Goal: Task Accomplishment & Management: Manage account settings

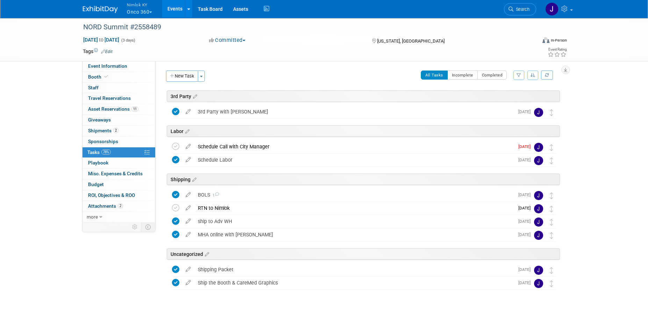
click at [134, 16] on button "Nimlok KY Onco 360" at bounding box center [143, 9] width 35 height 18
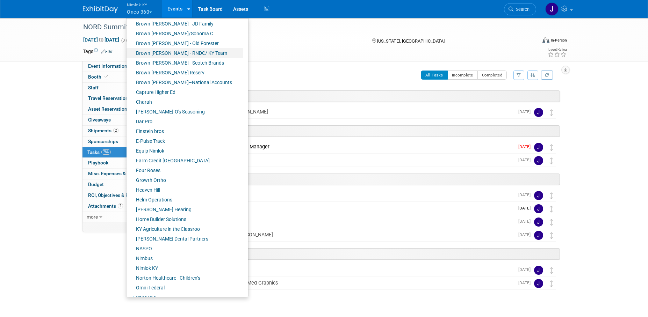
scroll to position [103, 0]
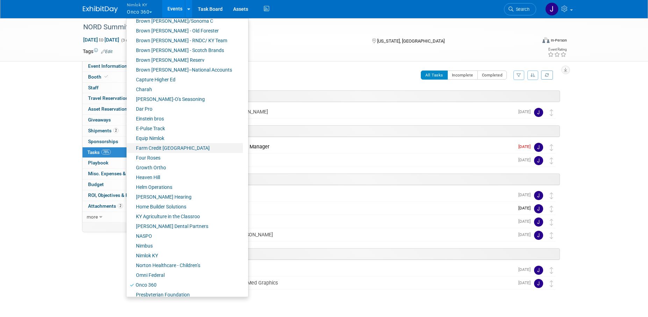
click at [169, 149] on link "Farm Credit [GEOGRAPHIC_DATA]" at bounding box center [184, 148] width 116 height 10
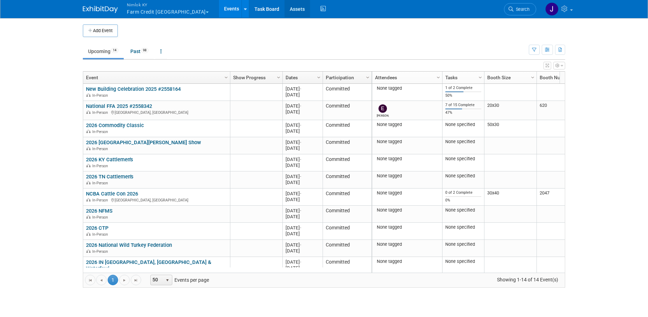
click at [284, 10] on link "Assets" at bounding box center [297, 8] width 26 height 17
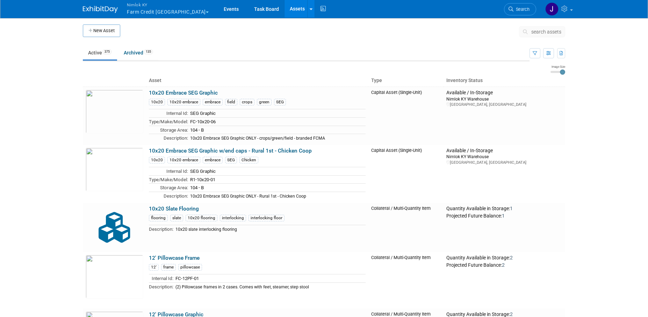
click at [544, 32] on span "search assets" at bounding box center [546, 32] width 30 height 6
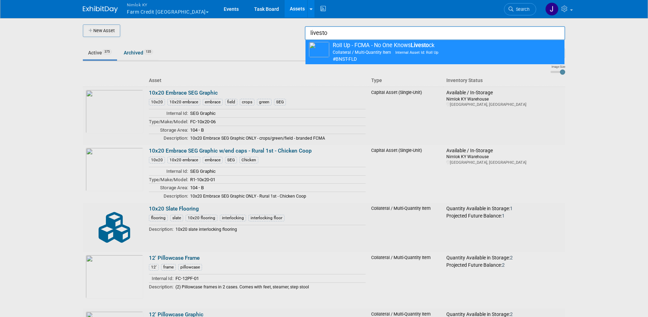
click at [434, 52] on span "Internal Asset Id: Roll Up" at bounding box center [414, 52] width 47 height 5
type input "Roll Up - FCMA - No One Knows Livestock"
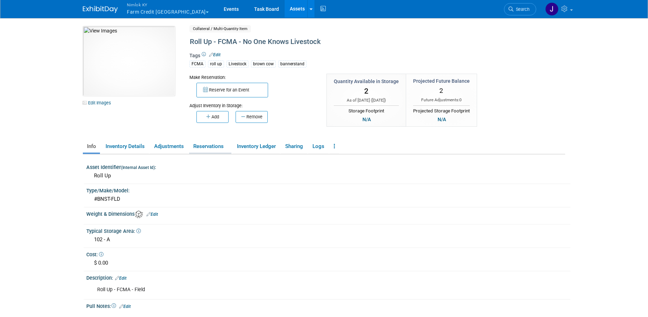
click at [204, 146] on link "Reservations" at bounding box center [210, 146] width 42 height 12
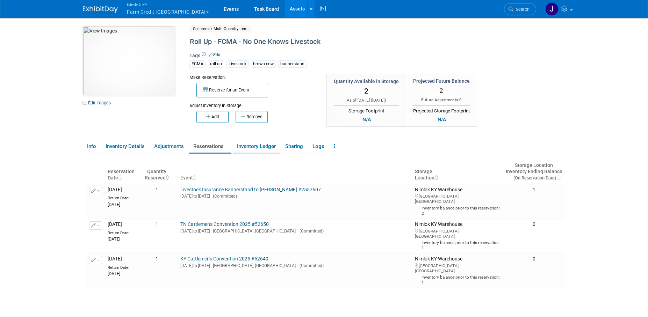
click at [263, 147] on link "Inventory Ledger" at bounding box center [256, 146] width 47 height 12
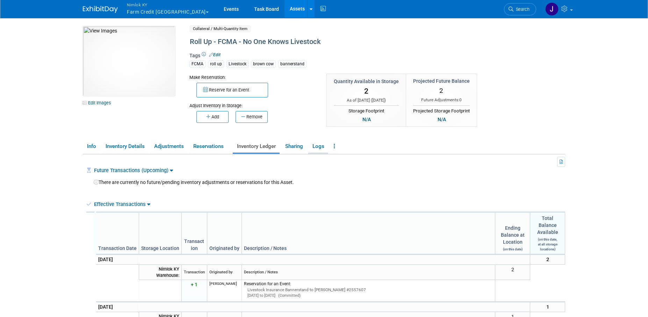
click at [318, 148] on link "Logs" at bounding box center [318, 146] width 20 height 12
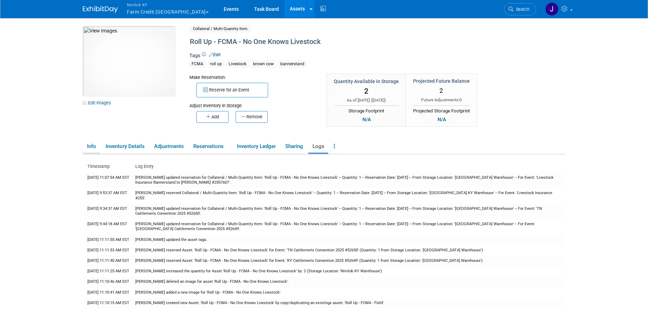
click at [88, 146] on link "Info" at bounding box center [91, 146] width 17 height 12
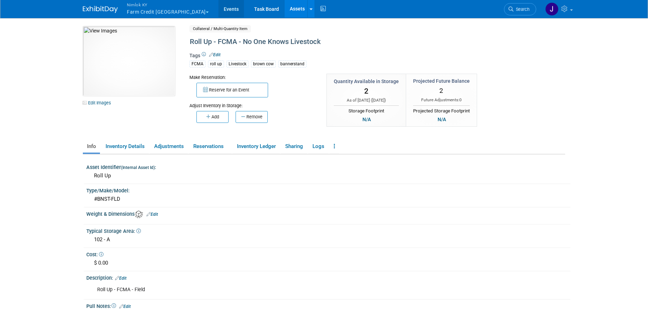
click at [218, 9] on link "Events" at bounding box center [231, 8] width 26 height 17
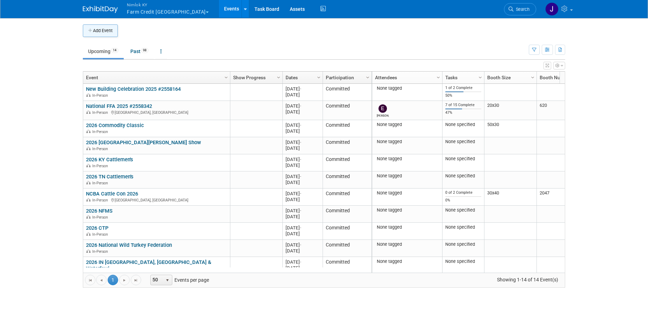
click at [106, 32] on button "Add Event" at bounding box center [100, 30] width 35 height 13
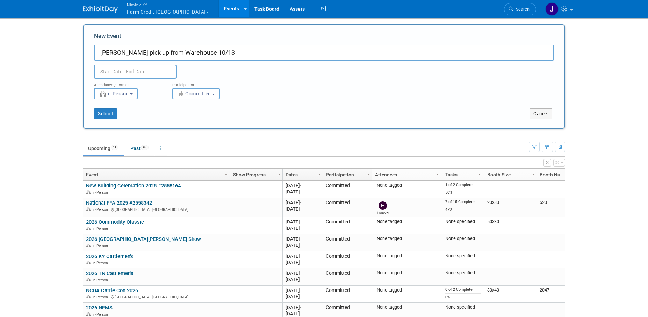
type input "[PERSON_NAME] pick up from Warehouse 10/13"
click at [120, 75] on body "Nimlok KY Farm Credit Mid America Explore: My Workspaces 49 Go to Workspace: Ac…" at bounding box center [324, 158] width 648 height 317
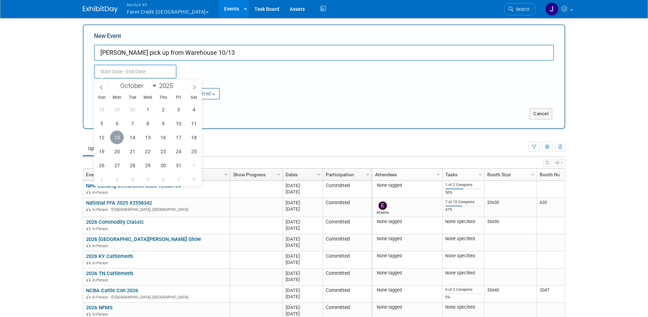
click at [119, 138] on span "13" at bounding box center [117, 138] width 14 height 14
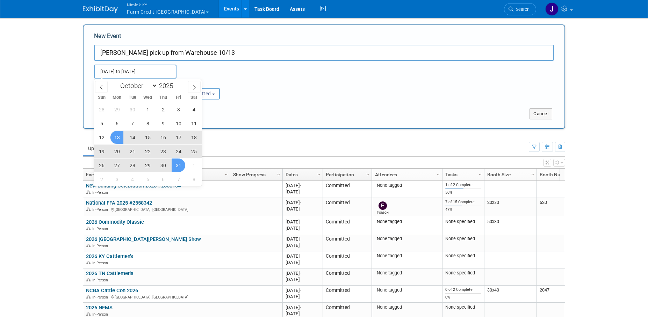
click at [178, 161] on span "31" at bounding box center [179, 166] width 14 height 14
type input "[DATE] to [DATE]"
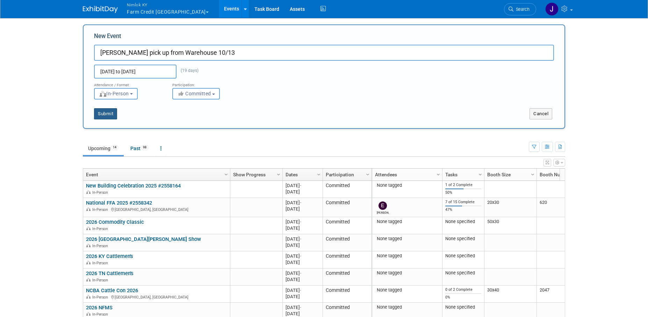
click at [111, 116] on button "Submit" at bounding box center [105, 113] width 23 height 11
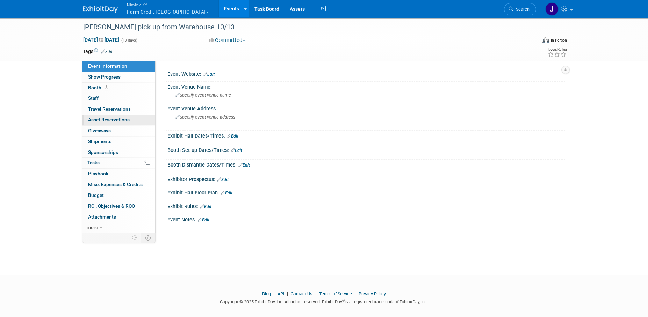
click at [118, 122] on span "Asset Reservations 0" at bounding box center [109, 120] width 42 height 6
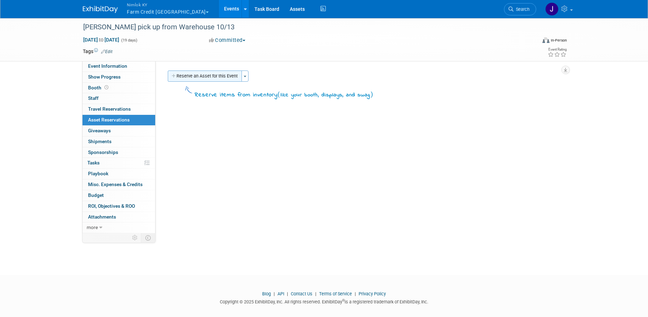
click at [209, 78] on button "Reserve an Asset for this Event" at bounding box center [205, 76] width 74 height 11
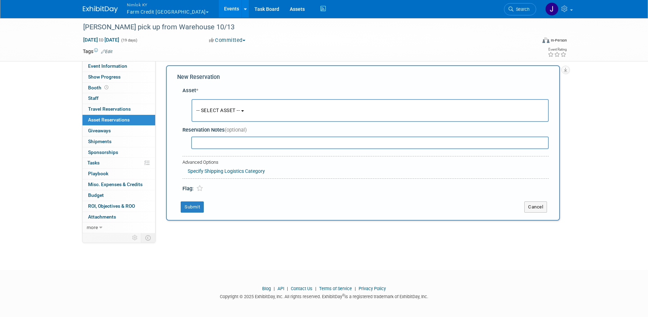
scroll to position [7, 0]
click at [247, 110] on button "-- SELECT ASSET --" at bounding box center [369, 109] width 357 height 23
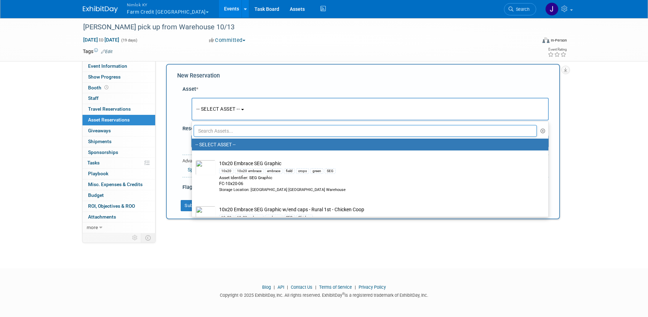
click at [253, 134] on input "text" at bounding box center [365, 131] width 343 height 12
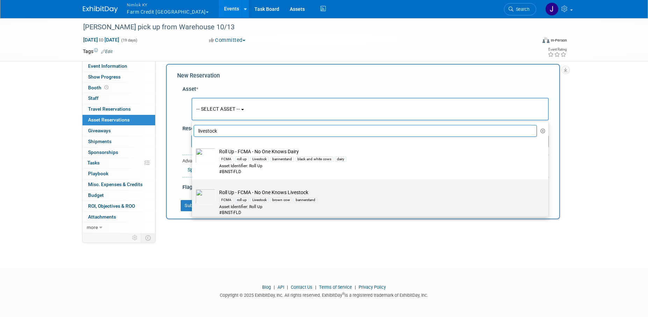
type input "livestock"
click at [366, 196] on div "FCMA roll up Livestock brown cow bannerstand" at bounding box center [376, 200] width 315 height 8
click at [193, 188] on input "Roll Up - FCMA - No One Knows Livestock FCMA roll up Livestock brown cow banner…" at bounding box center [190, 185] width 5 height 5
select select "10722418"
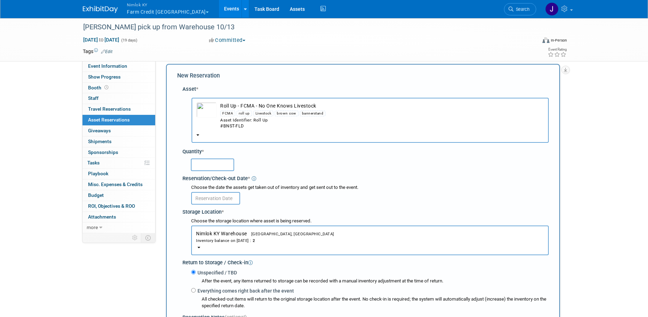
click at [219, 165] on input "text" at bounding box center [212, 165] width 43 height 13
type input "1"
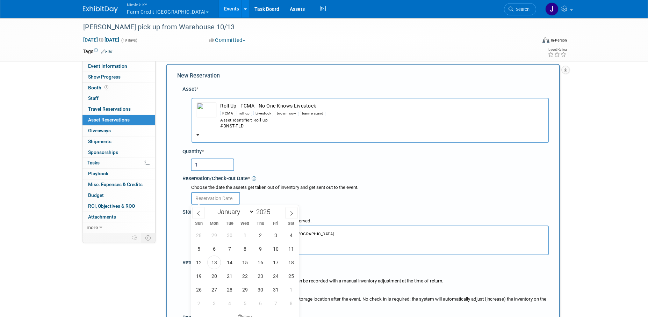
click at [219, 197] on input "text" at bounding box center [215, 198] width 49 height 13
click at [218, 261] on span "13" at bounding box center [214, 263] width 14 height 14
type input "[DATE]"
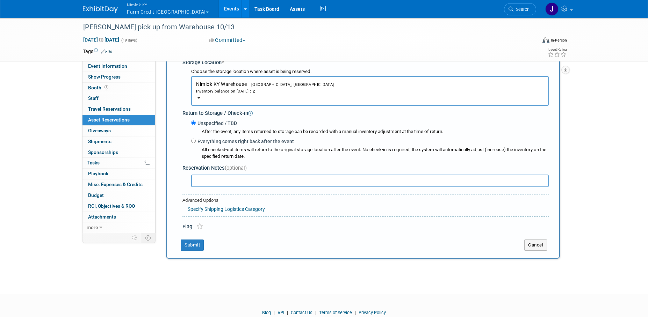
scroll to position [163, 0]
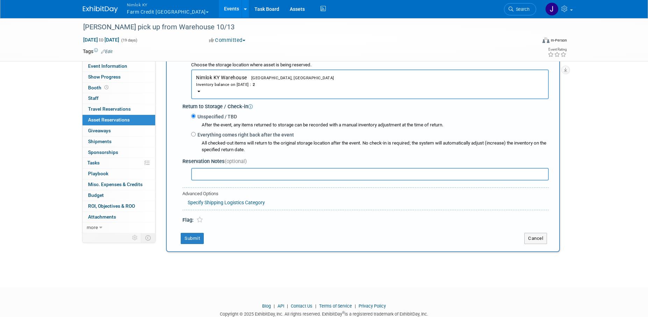
click at [190, 232] on div "New Reservation Asset * -- SELECT ASSET --" at bounding box center [363, 80] width 394 height 344
click at [189, 239] on button "Submit" at bounding box center [192, 238] width 23 height 11
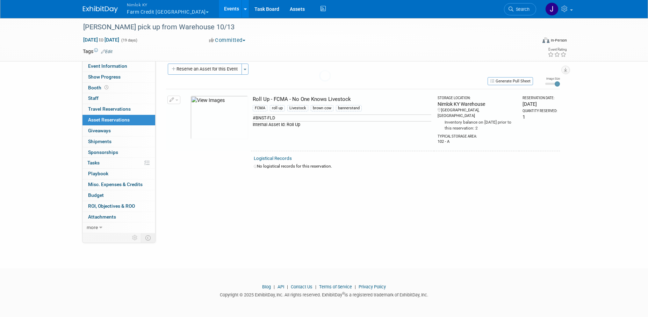
scroll to position [7, 0]
drag, startPoint x: 214, startPoint y: 28, endPoint x: 60, endPoint y: 27, distance: 153.7
click at [60, 27] on div "[PERSON_NAME] pick up from Warehouse 10/13 [DATE] to [DATE] (19 days) [DATE] to…" at bounding box center [324, 39] width 648 height 44
copy div "[PERSON_NAME] pick up from Warehouse 10/13"
drag, startPoint x: 354, startPoint y: 99, endPoint x: 245, endPoint y: 96, distance: 108.7
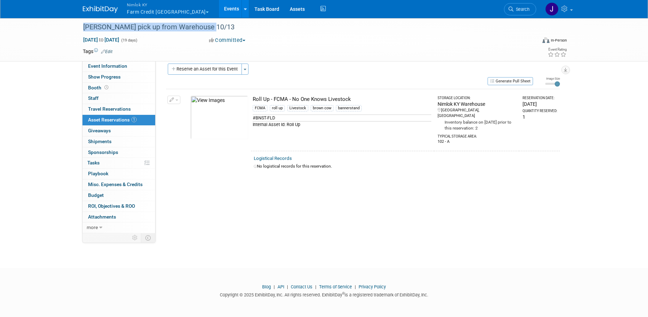
click at [245, 96] on tr "Change Reservation Manage Logistical Records Cancel Reservation" at bounding box center [363, 120] width 394 height 62
copy tr "10047882-10722418-568b8ec5-9fdf-416e-85cf-c33feaccf35b.jpg Roll Up - FCMA - No …"
click at [515, 85] on button "Generate Pull Sheet" at bounding box center [509, 81] width 45 height 8
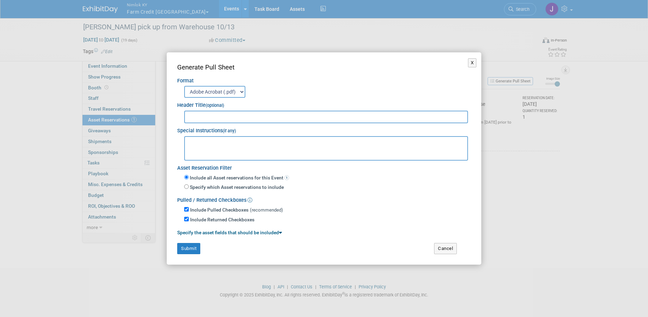
click at [429, 116] on input "text" at bounding box center [326, 117] width 284 height 13
type input "2558642"
click at [189, 247] on button "Submit" at bounding box center [188, 248] width 23 height 11
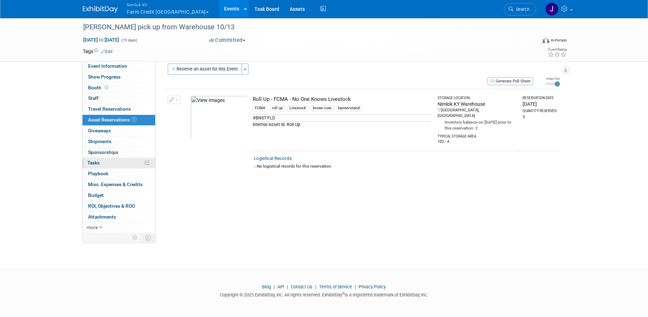
click at [124, 168] on link "0% Tasks 0%" at bounding box center [118, 163] width 73 height 10
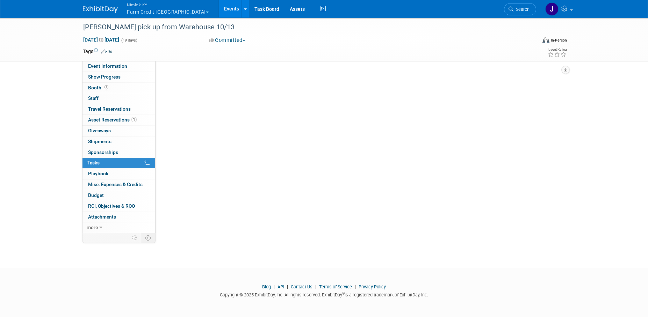
scroll to position [0, 0]
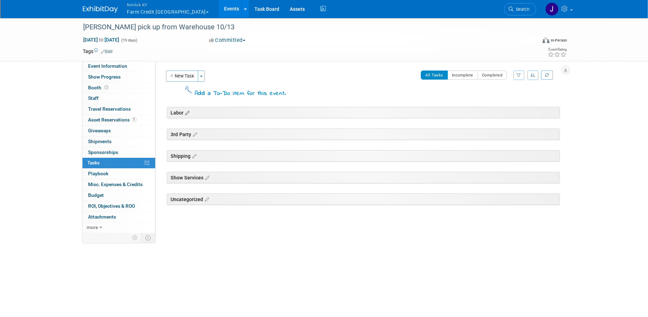
click at [188, 114] on icon at bounding box center [186, 113] width 6 height 6
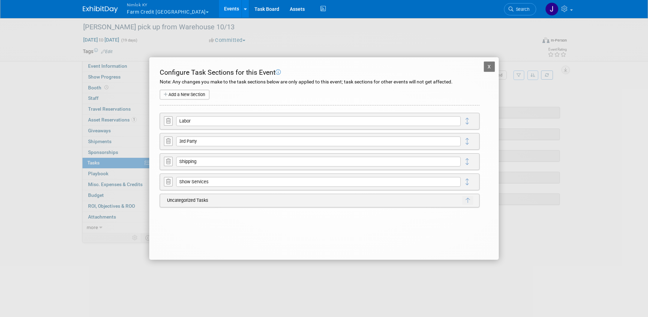
click at [170, 121] on icon at bounding box center [168, 120] width 5 height 5
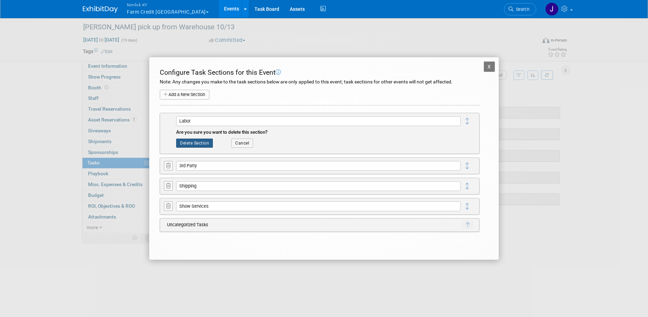
click at [187, 143] on button "Delete Section" at bounding box center [194, 143] width 37 height 9
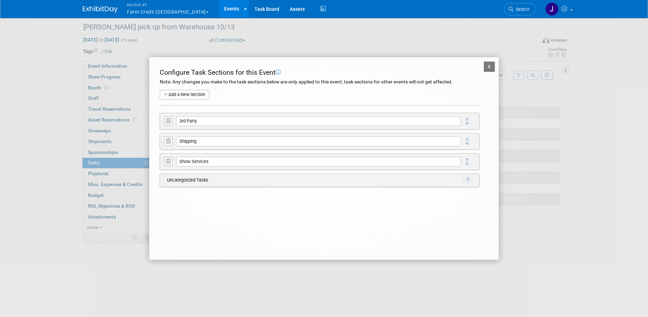
click at [167, 122] on icon at bounding box center [168, 120] width 5 height 5
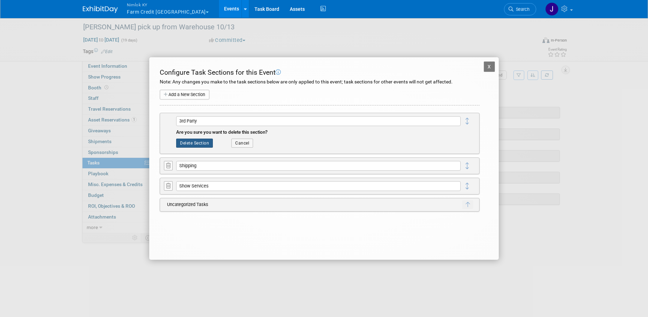
click at [199, 144] on button "Delete Section" at bounding box center [194, 143] width 37 height 9
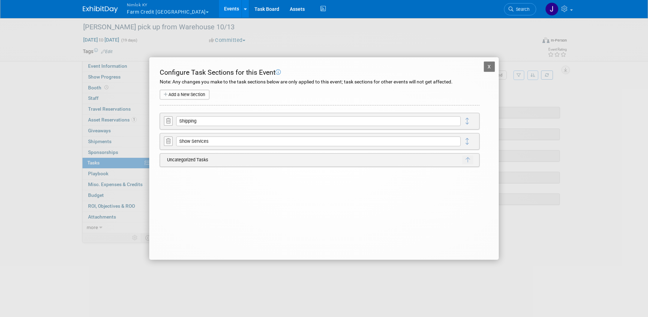
click at [171, 143] on button at bounding box center [168, 141] width 9 height 9
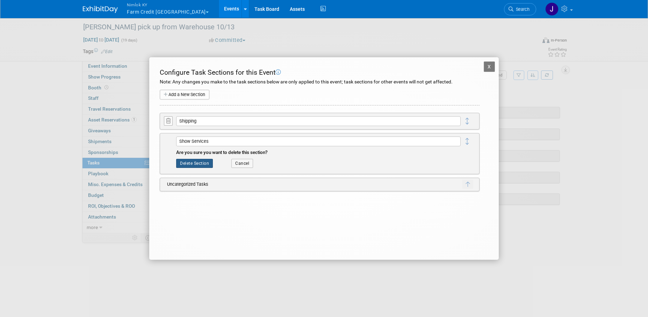
click at [199, 163] on button "Delete Section" at bounding box center [194, 163] width 37 height 9
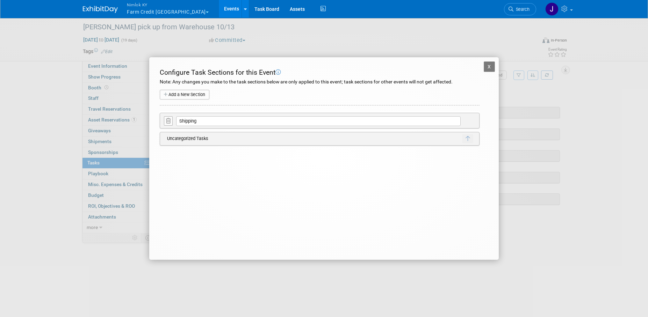
click at [486, 64] on button "X" at bounding box center [488, 66] width 11 height 10
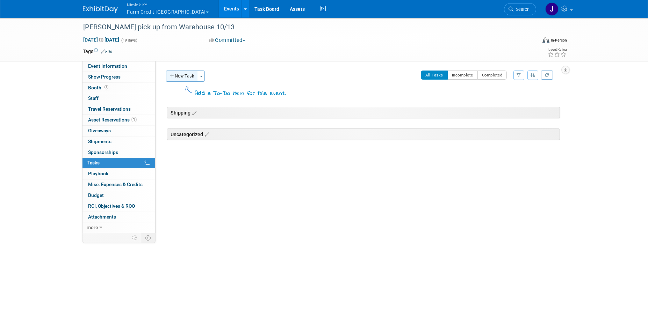
click at [190, 76] on button "New Task" at bounding box center [182, 76] width 32 height 11
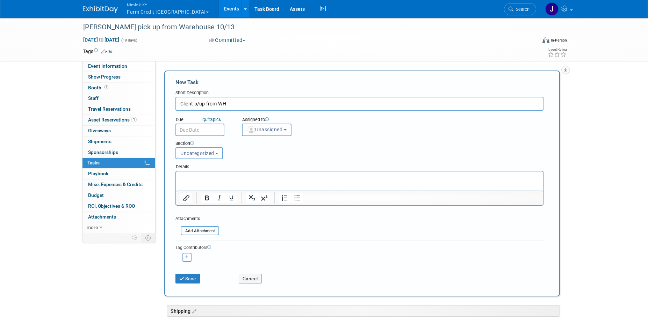
type input "Client p/up from WH"
click at [201, 130] on input "text" at bounding box center [199, 130] width 49 height 13
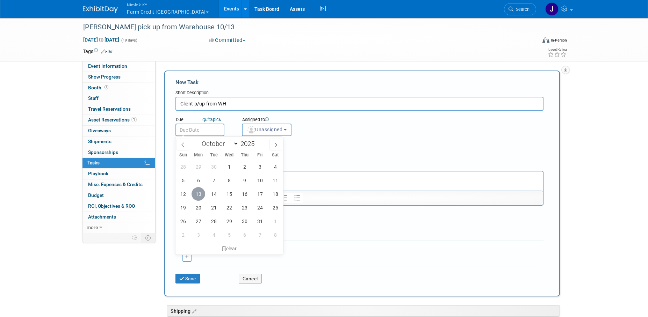
click at [200, 193] on span "13" at bounding box center [198, 194] width 14 height 14
type input "[DATE]"
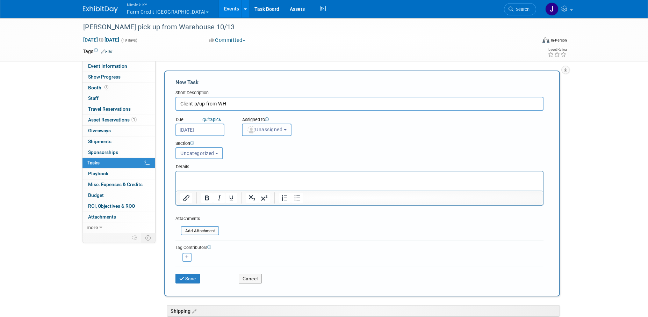
click at [265, 131] on span "Unassigned" at bounding box center [265, 130] width 36 height 6
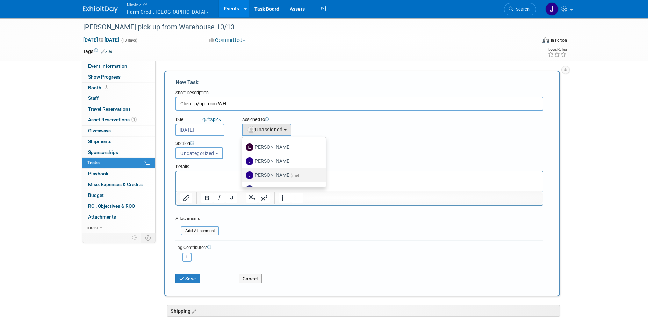
click at [274, 173] on label "[PERSON_NAME] (me)" at bounding box center [282, 175] width 73 height 11
click at [243, 173] on input "[PERSON_NAME] (me)" at bounding box center [241, 174] width 5 height 5
select select "6959d863-ee32-42c4-bffe-2330cab25484"
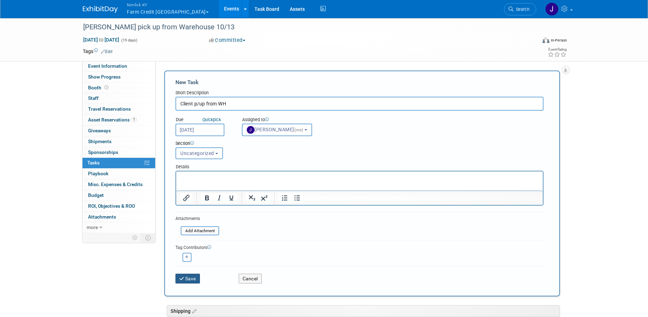
click at [195, 281] on button "Save" at bounding box center [187, 279] width 24 height 10
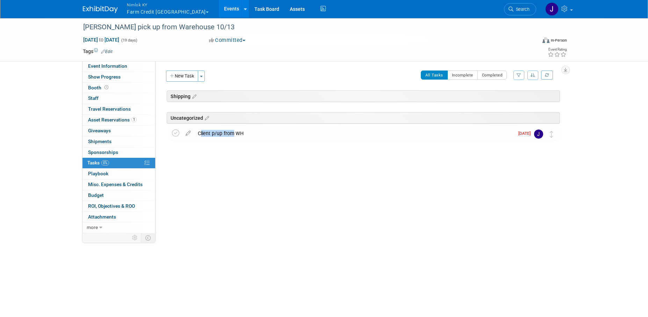
drag, startPoint x: 229, startPoint y: 134, endPoint x: 229, endPoint y: 112, distance: 22.7
click at [229, 112] on div "[PERSON_NAME] pick up from Warehouse 10/13 [DATE] to [DATE] (Going) Uncategoriz…" at bounding box center [361, 123] width 395 height 35
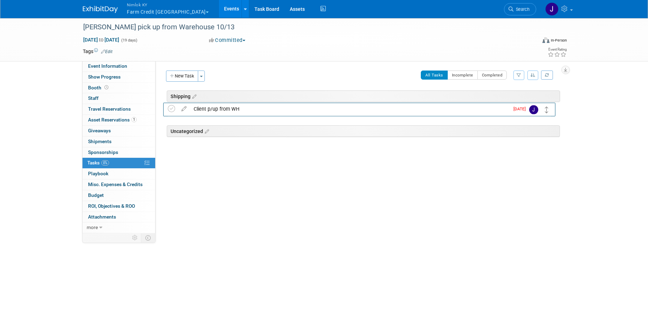
drag, startPoint x: 549, startPoint y: 135, endPoint x: 544, endPoint y: 110, distance: 25.2
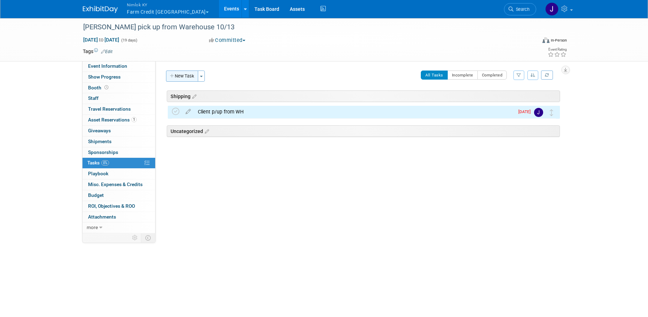
click at [187, 77] on button "New Task" at bounding box center [182, 76] width 32 height 11
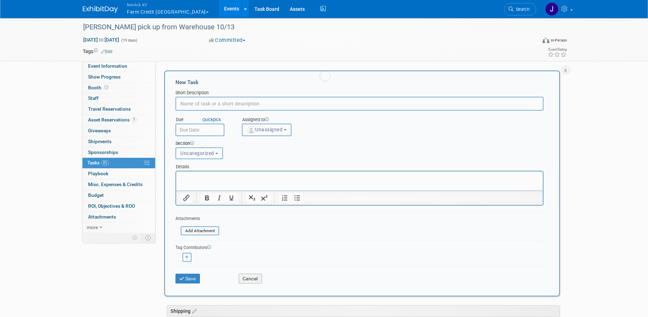
scroll to position [0, 0]
type input "RTN of roll up"
click at [198, 130] on input "text" at bounding box center [199, 130] width 49 height 13
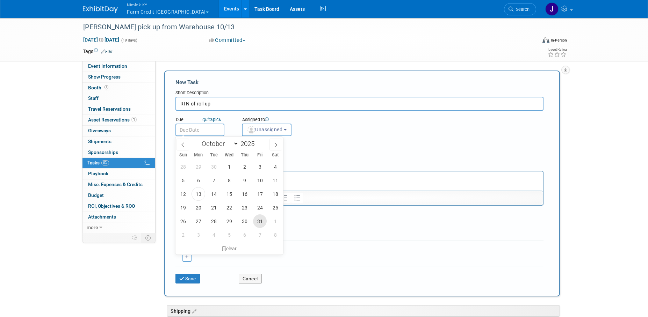
drag, startPoint x: 258, startPoint y: 223, endPoint x: 260, endPoint y: 217, distance: 6.4
click at [258, 223] on span "31" at bounding box center [260, 221] width 14 height 14
type input "[DATE]"
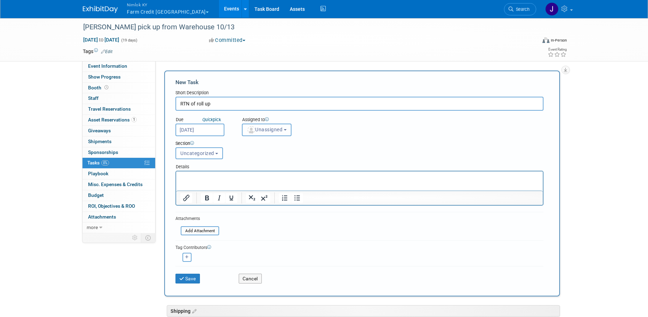
click at [264, 129] on span "Unassigned" at bounding box center [265, 130] width 36 height 6
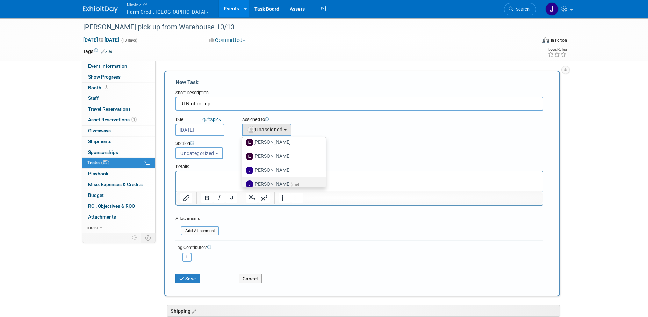
click at [293, 183] on label "[PERSON_NAME] (me)" at bounding box center [282, 184] width 73 height 11
click at [243, 183] on input "[PERSON_NAME] (me)" at bounding box center [241, 183] width 5 height 5
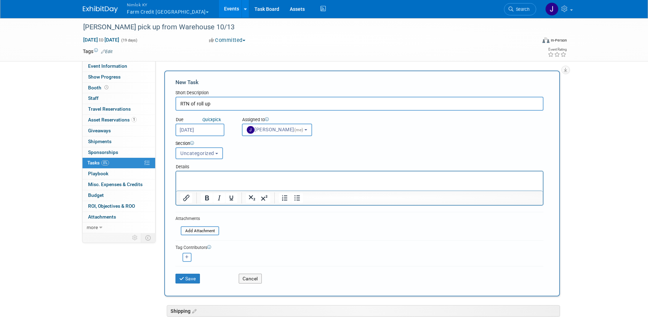
select select "6959d863-ee32-42c4-bffe-2330cab25484"
click at [193, 281] on button "Save" at bounding box center [187, 279] width 24 height 10
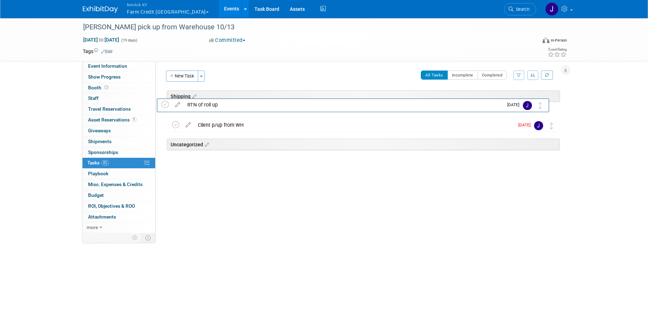
drag, startPoint x: 554, startPoint y: 151, endPoint x: 543, endPoint y: 108, distance: 43.7
